Goal: Transaction & Acquisition: Book appointment/travel/reservation

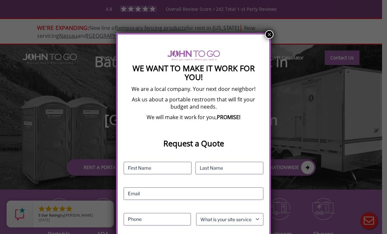
click at [267, 35] on button "×" at bounding box center [269, 34] width 9 height 9
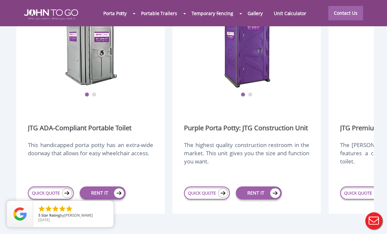
click at [258, 199] on link "RENT IT" at bounding box center [259, 192] width 46 height 13
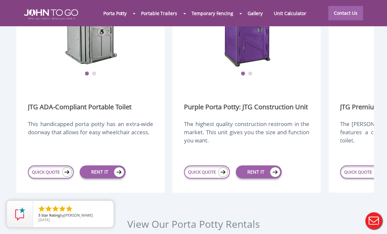
click at [206, 178] on link "QUICK QUOTE" at bounding box center [207, 171] width 46 height 13
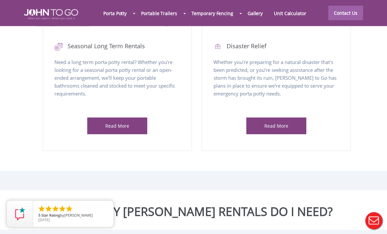
scroll to position [438, 0]
click at [117, 129] on link "Read More" at bounding box center [117, 126] width 24 height 6
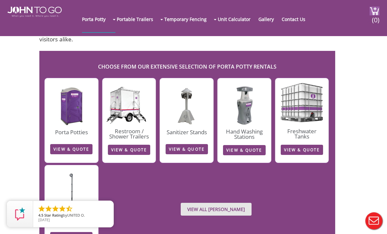
scroll to position [1386, 0]
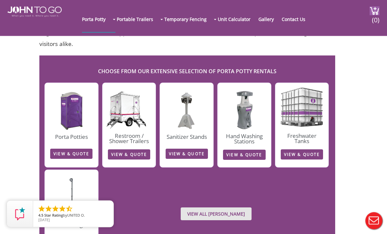
click at [71, 149] on link "VIEW & QUOTE" at bounding box center [71, 154] width 42 height 10
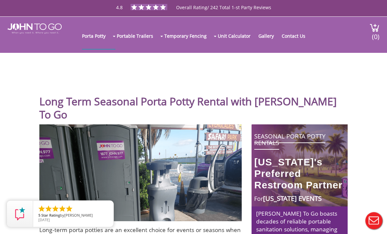
scroll to position [0, 0]
